Goal: Task Accomplishment & Management: Complete application form

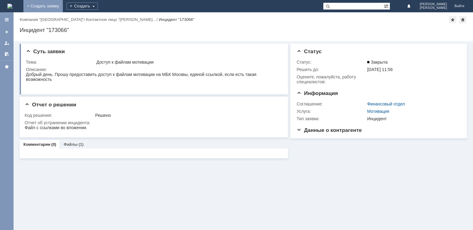
click at [63, 6] on link "+ Создать заявку" at bounding box center [42, 6] width 39 height 12
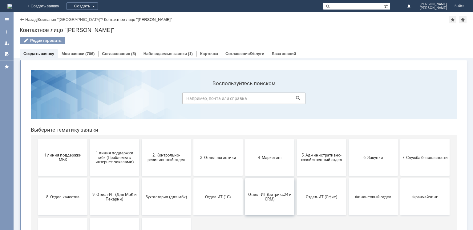
click at [264, 198] on span "Отдел-ИТ (Битрикс24 и CRM)" at bounding box center [270, 196] width 46 height 9
click at [119, 196] on span "9. Отдел-ИТ (Для МБК и Пекарни)" at bounding box center [115, 196] width 46 height 9
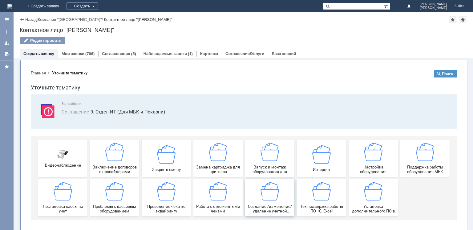
click at [260, 196] on img at bounding box center [269, 191] width 18 height 18
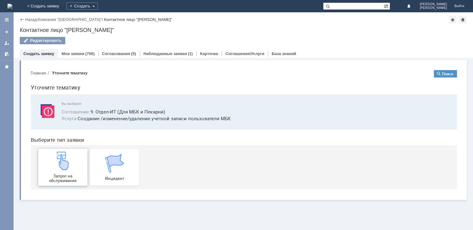
click at [70, 174] on span "Запрос на обслуживание" at bounding box center [63, 178] width 46 height 9
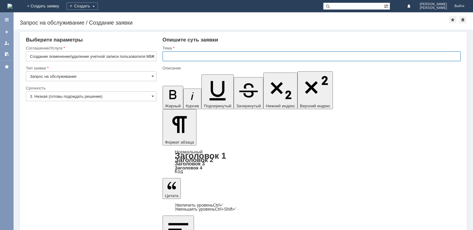
click at [197, 56] on input "text" at bounding box center [311, 56] width 298 height 10
type input "ж"
type input "Доступ сотрудникам"
